Goal: Check status: Check status

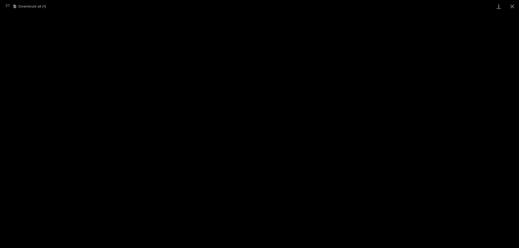
scroll to position [14, 0]
click at [509, 5] on button "Close gallery" at bounding box center [512, 6] width 14 height 13
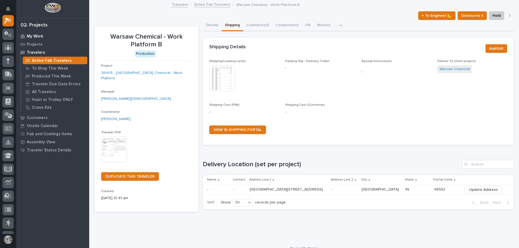
click at [36, 36] on p "My Work" at bounding box center [35, 36] width 16 height 5
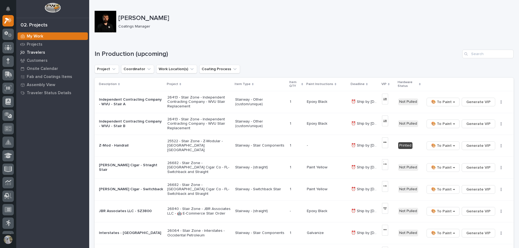
click at [36, 51] on p "Travelers" at bounding box center [36, 52] width 18 height 5
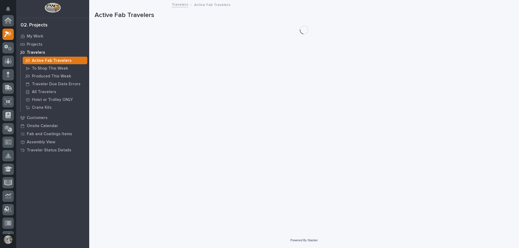
scroll to position [14, 0]
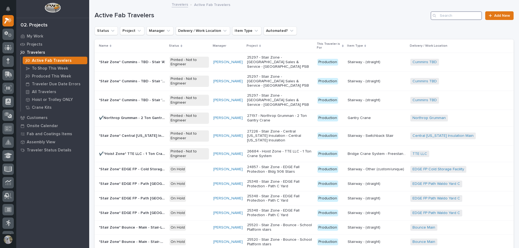
click at [464, 13] on input "Search" at bounding box center [455, 15] width 51 height 9
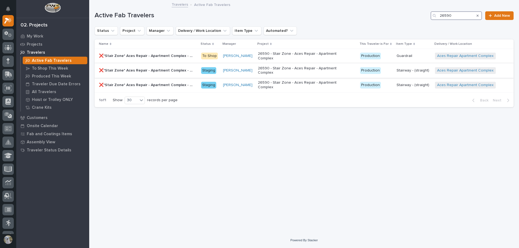
type input "26590"
click at [172, 67] on p "❌*Stair Zone* Aces Repair - Apartment Complex - Stair 9086 & 553" at bounding box center [147, 70] width 96 height 6
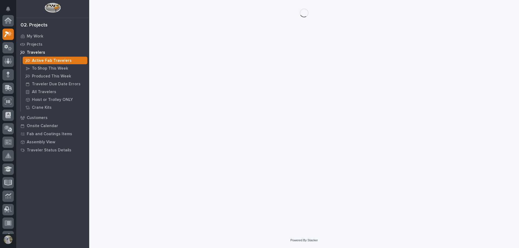
scroll to position [14, 0]
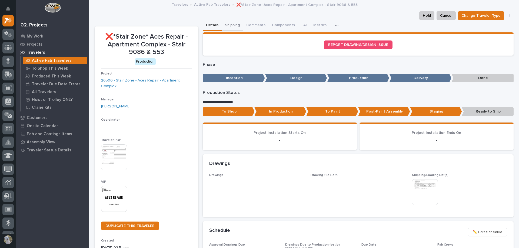
click at [227, 24] on button "Shipping" at bounding box center [232, 25] width 21 height 11
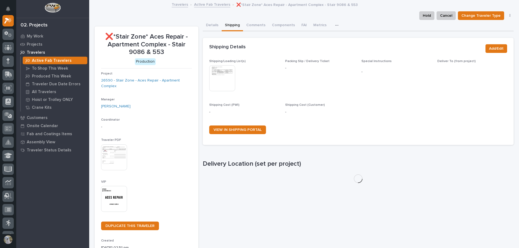
click at [215, 72] on img at bounding box center [222, 78] width 26 height 26
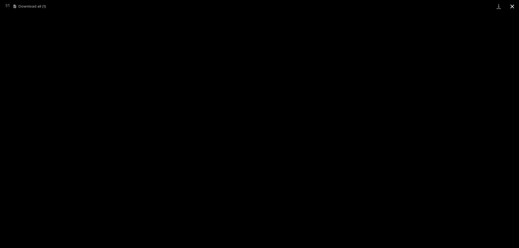
click at [514, 5] on button "Close gallery" at bounding box center [512, 6] width 14 height 13
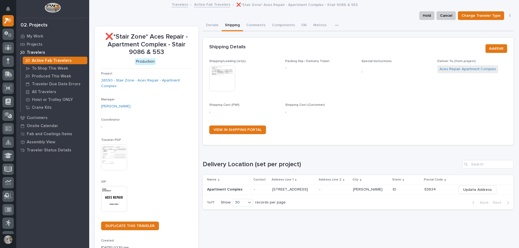
click at [212, 4] on link "Active Fab Travelers" at bounding box center [212, 4] width 36 height 6
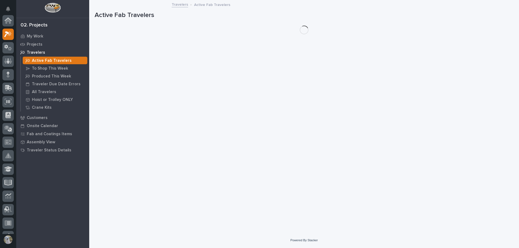
scroll to position [14, 0]
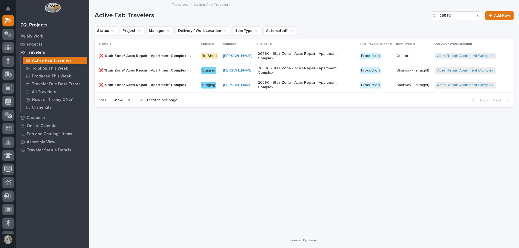
click at [119, 82] on p "❌*Stair Zone* Aces Repair - Apartment Complex - Stair 9100" at bounding box center [147, 85] width 96 height 6
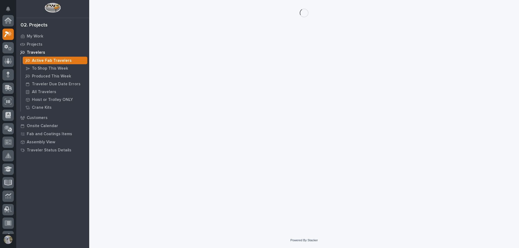
scroll to position [14, 0]
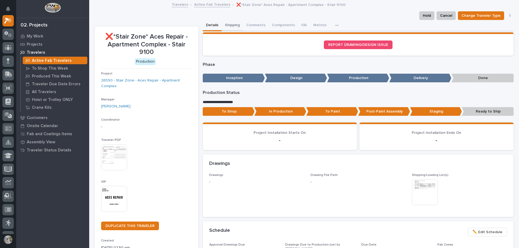
click at [228, 23] on button "Shipping" at bounding box center [232, 25] width 21 height 11
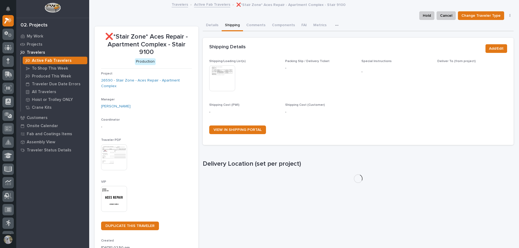
click at [217, 82] on img at bounding box center [222, 78] width 26 height 26
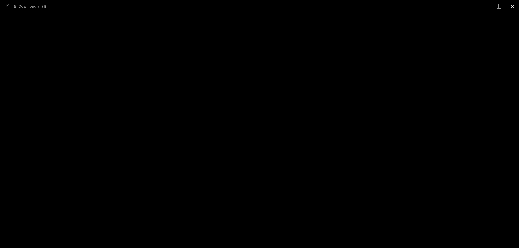
click at [515, 7] on button "Close gallery" at bounding box center [512, 6] width 14 height 13
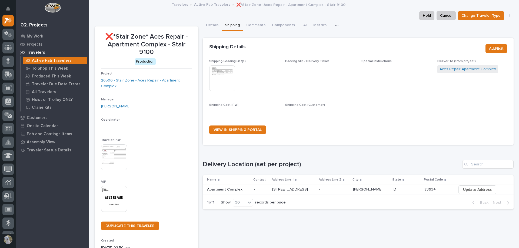
click at [204, 2] on link "Active Fab Travelers" at bounding box center [212, 4] width 36 height 6
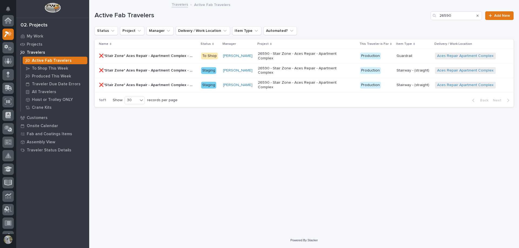
scroll to position [14, 0]
click at [151, 67] on p "❌*Stair Zone* Aces Repair - Apartment Complex - Stair 9086 & 553" at bounding box center [147, 70] width 96 height 6
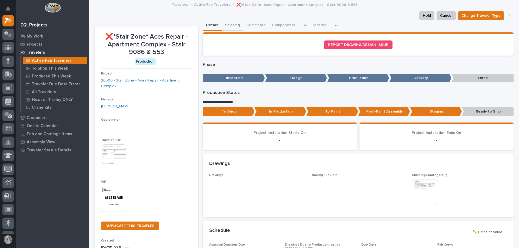
click at [227, 23] on button "Shipping" at bounding box center [232, 25] width 21 height 11
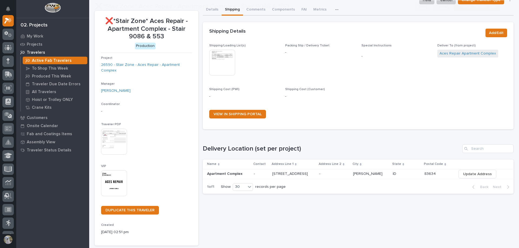
scroll to position [56, 0]
